Goal: Task Accomplishment & Management: Use online tool/utility

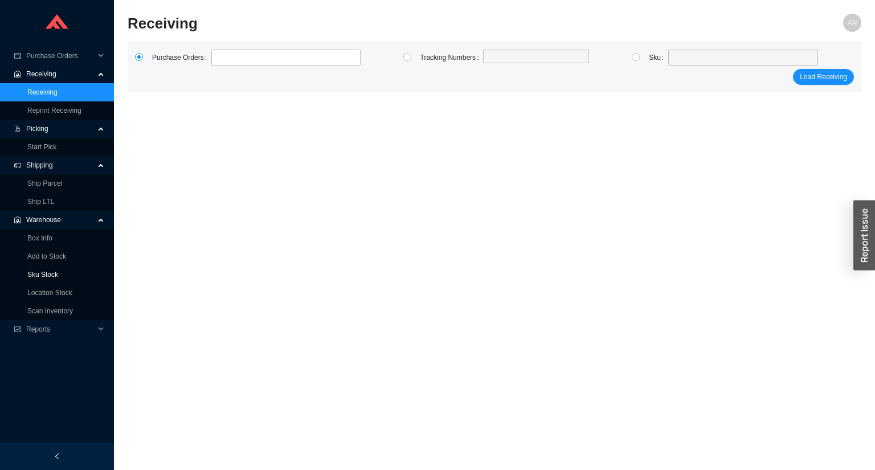
click at [36, 271] on link "Sku Stock" at bounding box center [42, 274] width 31 height 8
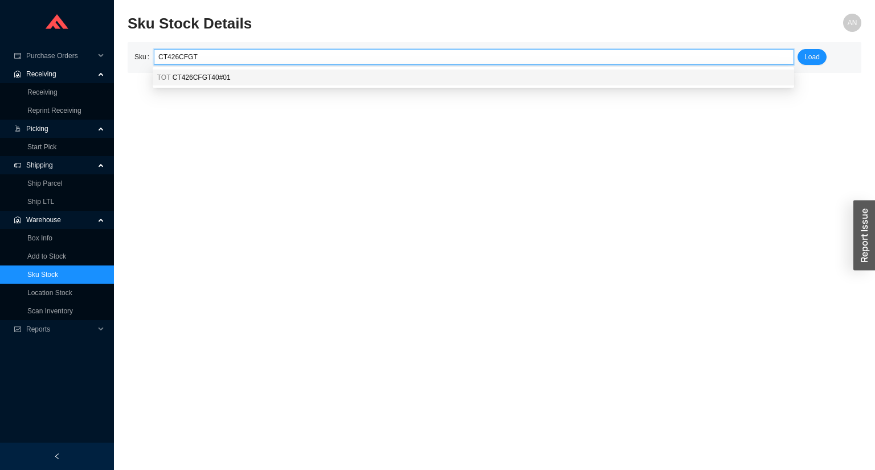
drag, startPoint x: 165, startPoint y: 77, endPoint x: 186, endPoint y: 76, distance: 21.1
click at [166, 77] on span "TOT" at bounding box center [164, 77] width 14 height 8
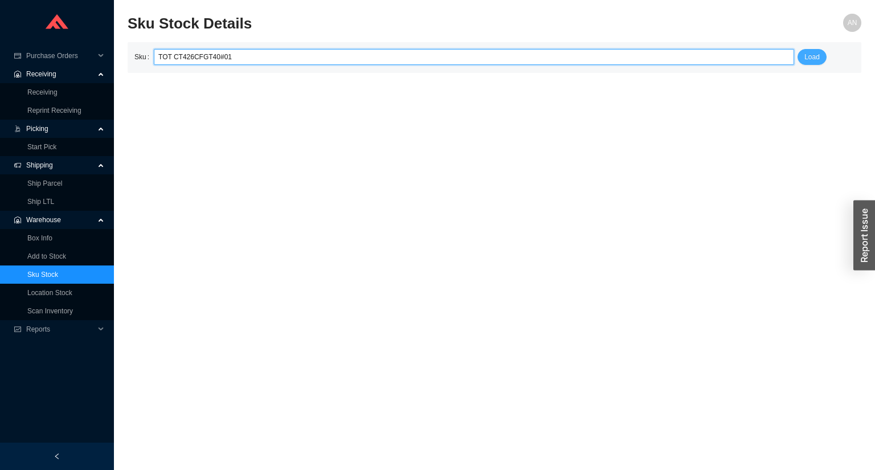
type input "TOT CT426CFGT40#01"
click at [819, 59] on button "Load" at bounding box center [811, 57] width 29 height 16
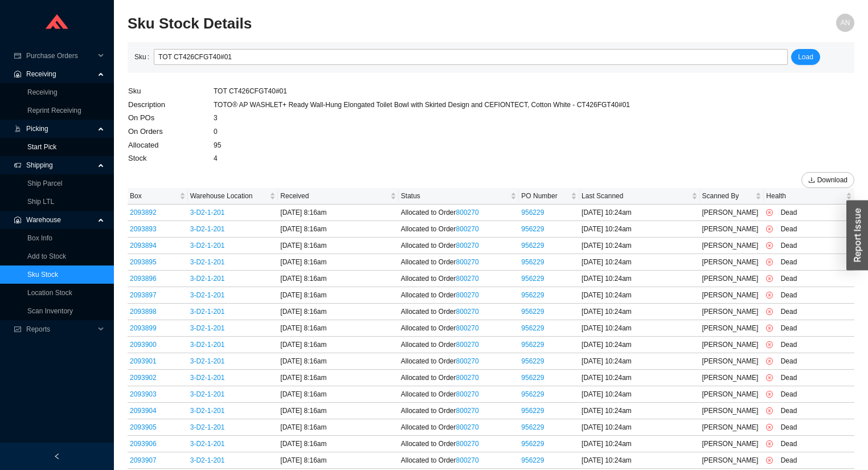
click at [43, 146] on link "Start Pick" at bounding box center [41, 147] width 29 height 8
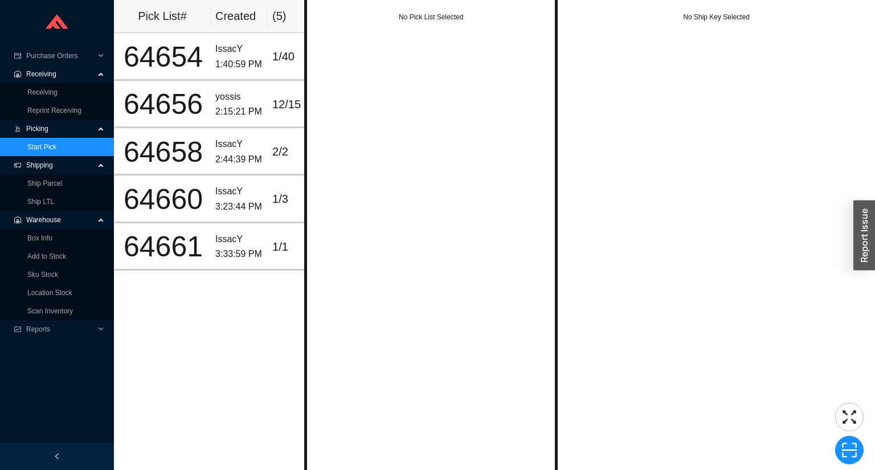
click at [441, 297] on div "No Pick List Selected" at bounding box center [430, 235] width 253 height 470
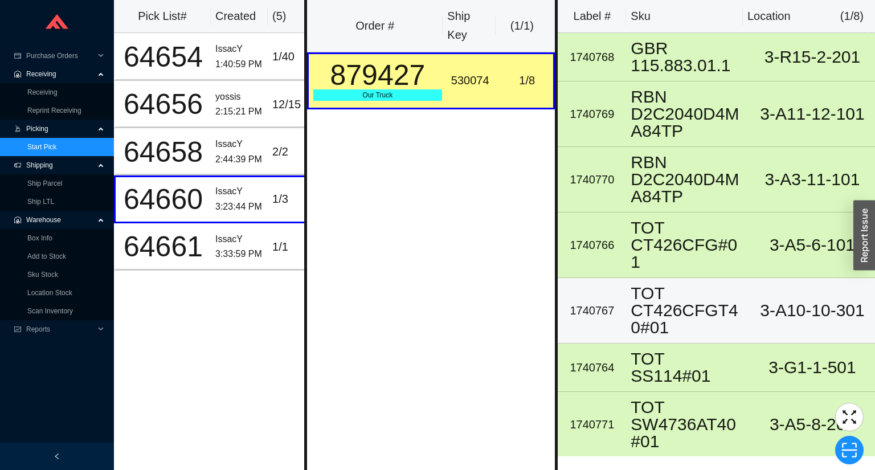
click at [690, 285] on div "TOT CT426CFGT40#01" at bounding box center [687, 310] width 114 height 51
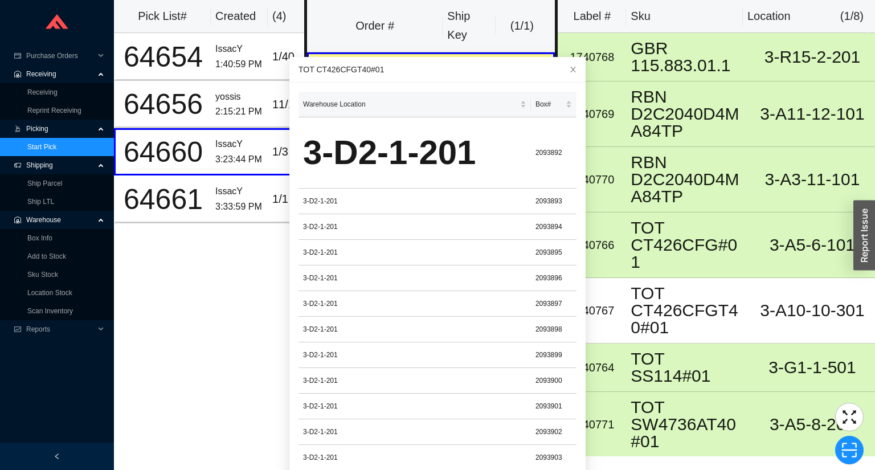
click at [209, 288] on div "Pick List# Created ( 4 ) 64654 IssacY 1:40:59 PM 1 / 40 64656 yossis 2:15:21 PM…" at bounding box center [209, 235] width 190 height 470
click at [149, 346] on div "Pick List# Created ( 4 ) 64654 IssacY 1:40:59 PM 1 / 40 64656 yossis 2:15:21 PM…" at bounding box center [209, 235] width 190 height 470
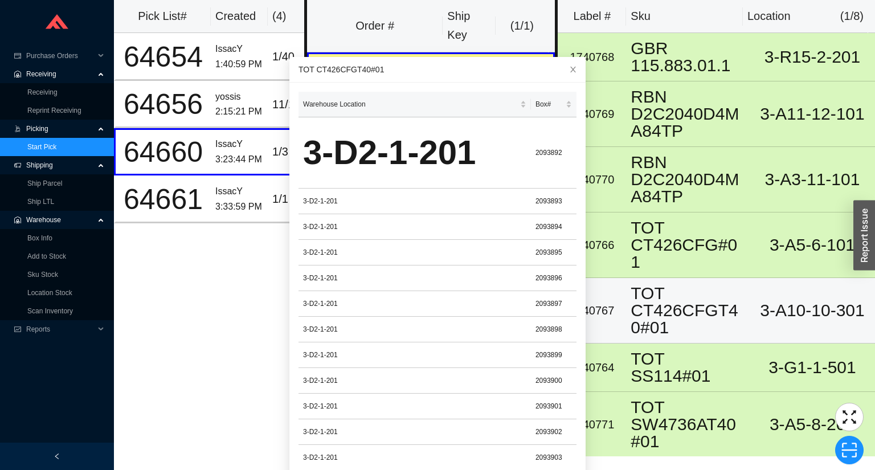
click at [681, 285] on div "TOT CT426CFGT40#01" at bounding box center [687, 310] width 114 height 51
click at [667, 290] on div "TOT CT426CFGT40#01" at bounding box center [687, 310] width 114 height 51
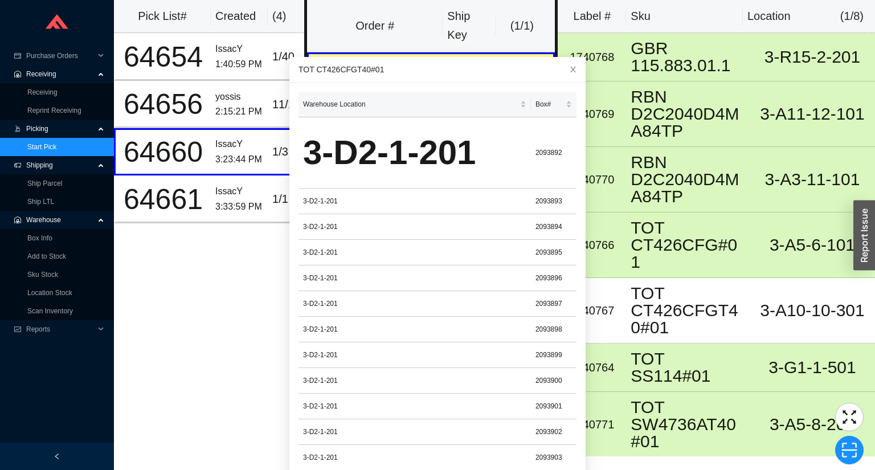
drag, startPoint x: 151, startPoint y: 360, endPoint x: 164, endPoint y: 355, distance: 13.5
click at [153, 358] on div "Pick List# Created ( 4 ) 64654 IssacY 1:40:59 PM 1 / 40 64656 yossis 2:15:21 PM…" at bounding box center [209, 235] width 190 height 470
click at [569, 69] on icon "close" at bounding box center [573, 69] width 8 height 8
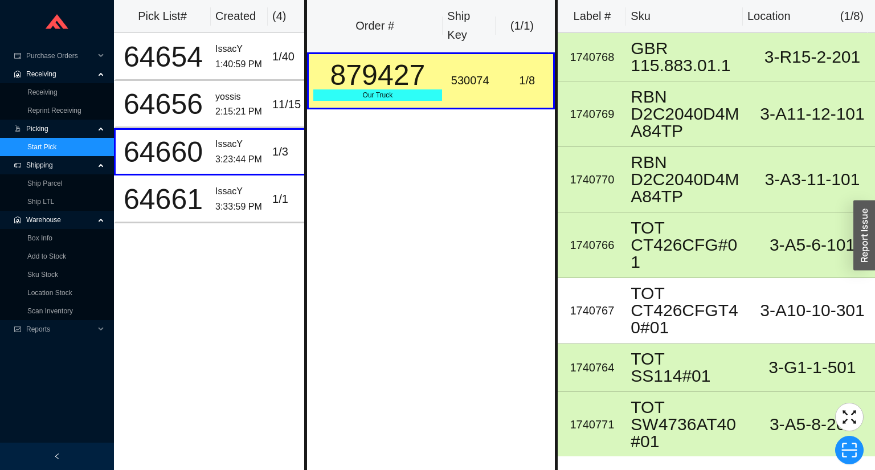
click at [282, 287] on div "Pick List# Created ( 4 ) 64654 IssacY 1:40:59 PM 1 / 40 64656 yossis 2:15:21 PM…" at bounding box center [209, 235] width 190 height 470
